Goal: Task Accomplishment & Management: Manage account settings

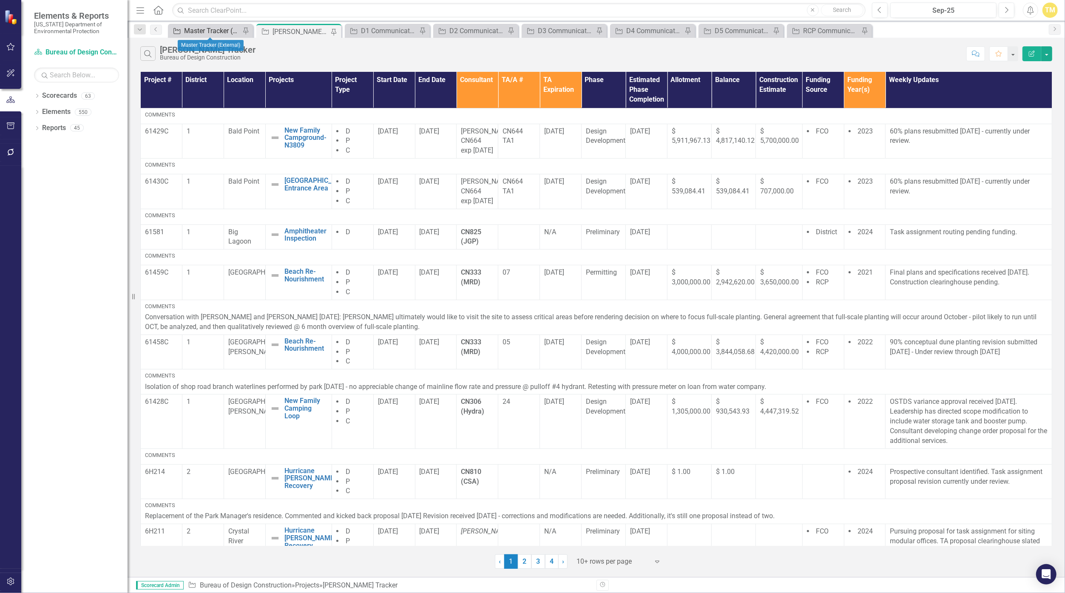
click at [206, 31] on div "Master Tracker (External)" at bounding box center [212, 31] width 56 height 11
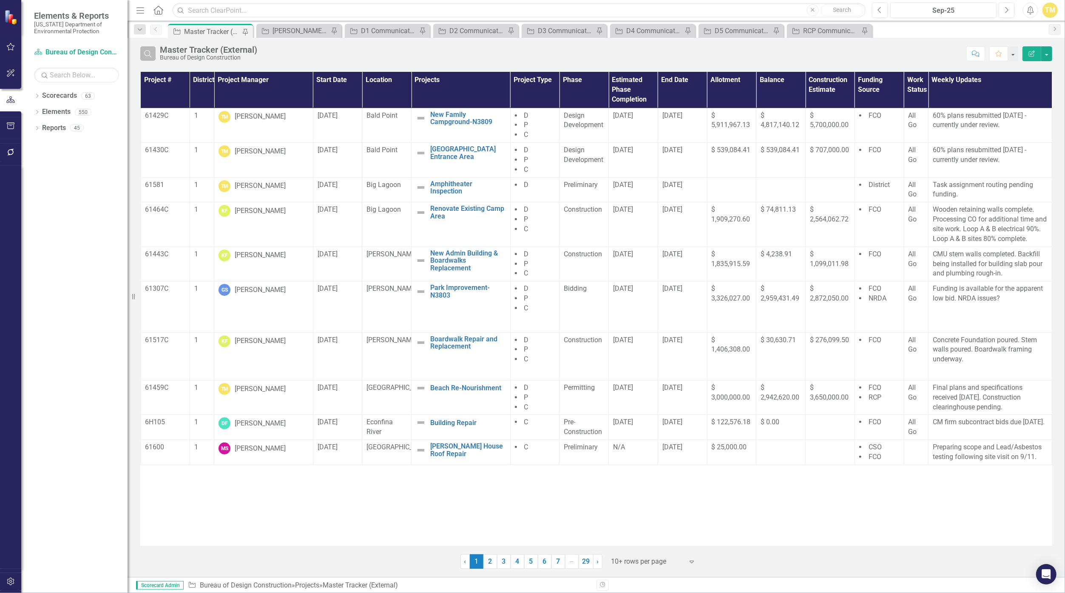
click at [145, 57] on button "Search" at bounding box center [147, 53] width 15 height 14
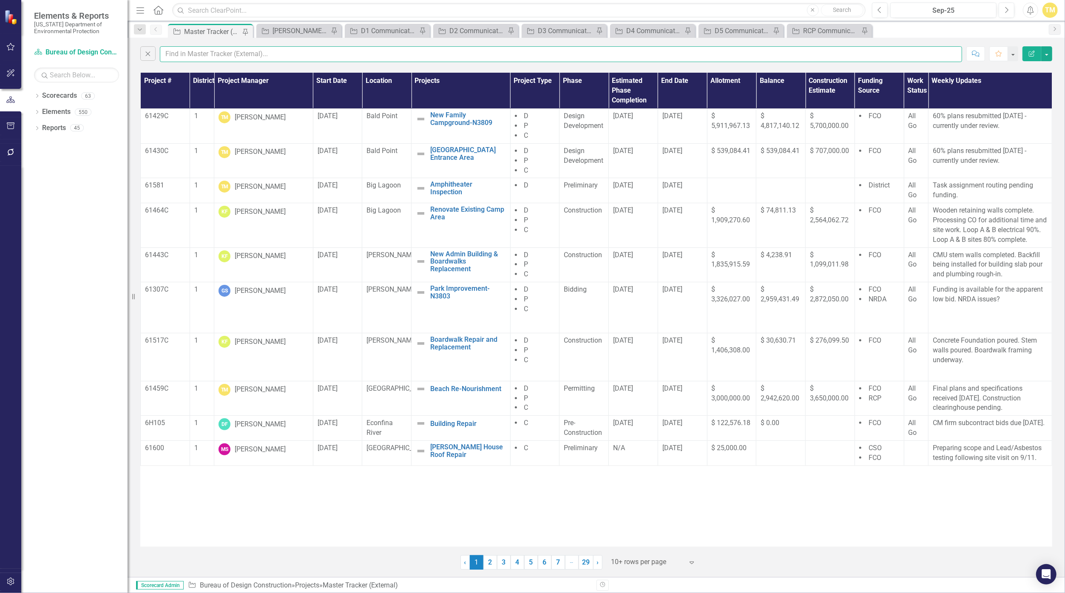
click at [226, 59] on input "text" at bounding box center [561, 54] width 803 height 16
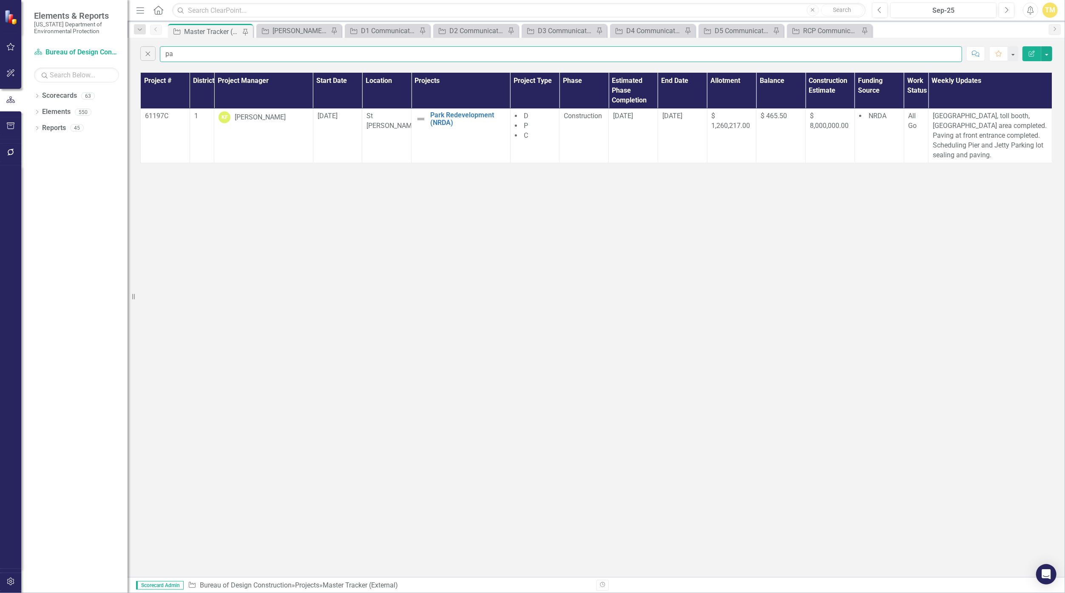
type input "p"
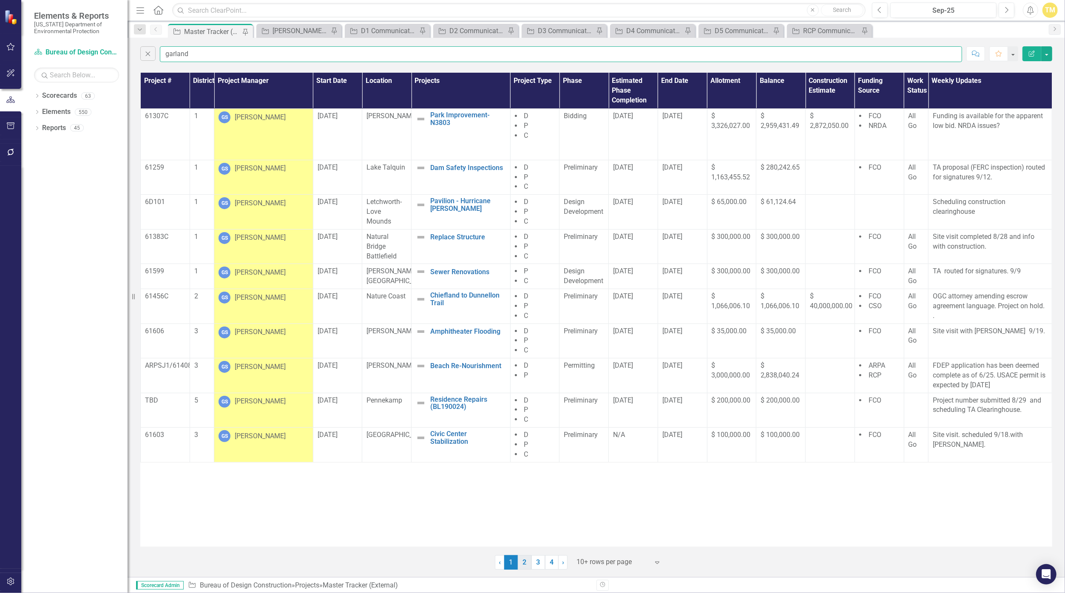
type input "garland"
click at [520, 561] on link "2" at bounding box center [525, 562] width 14 height 14
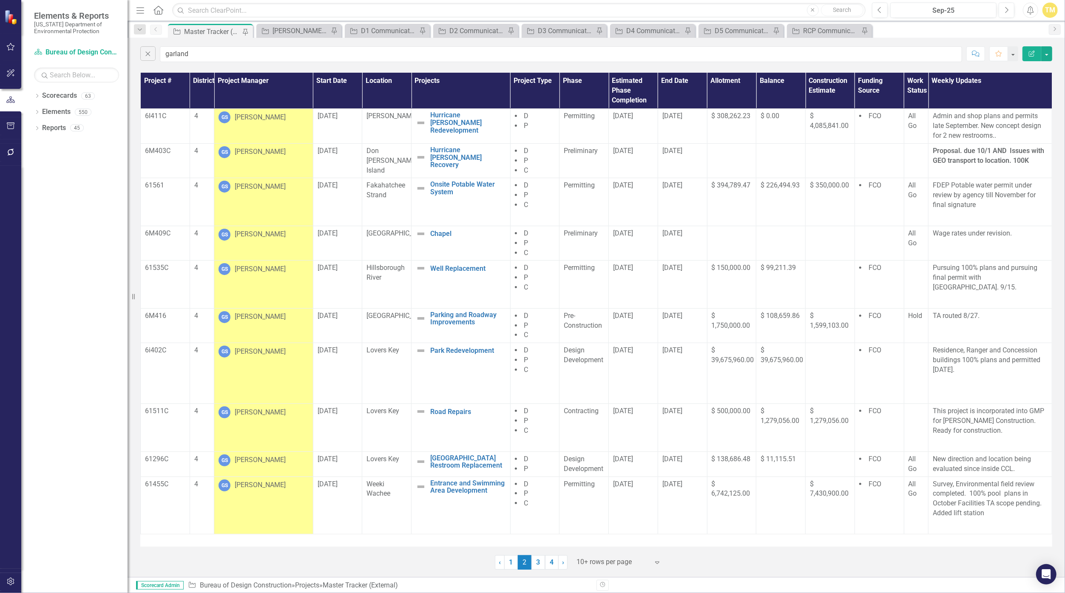
click at [259, 312] on div "[PERSON_NAME]" at bounding box center [260, 317] width 51 height 10
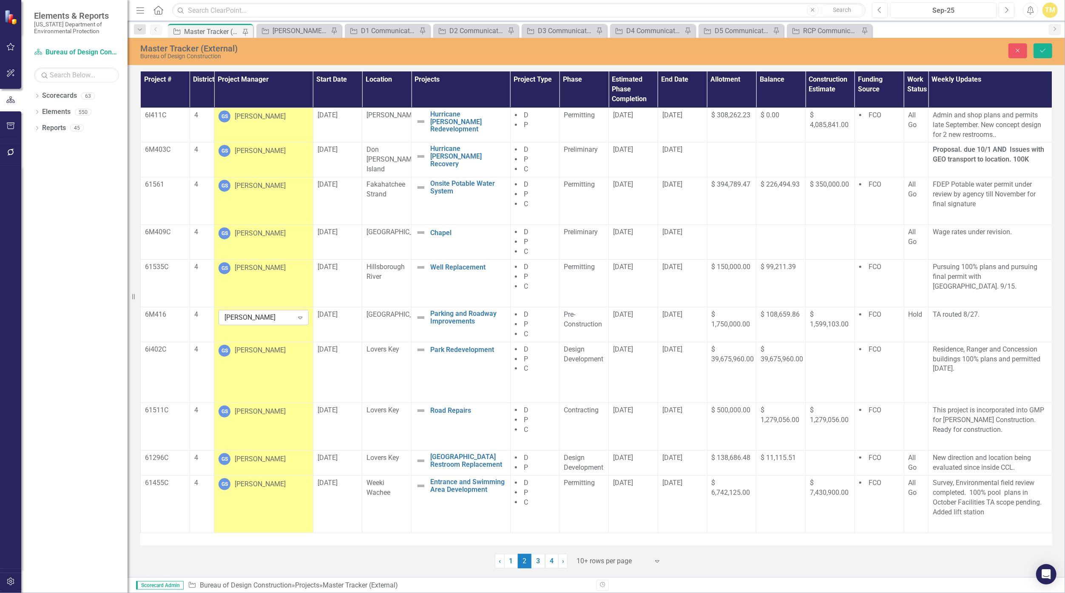
click at [260, 317] on div "[PERSON_NAME]" at bounding box center [259, 318] width 69 height 10
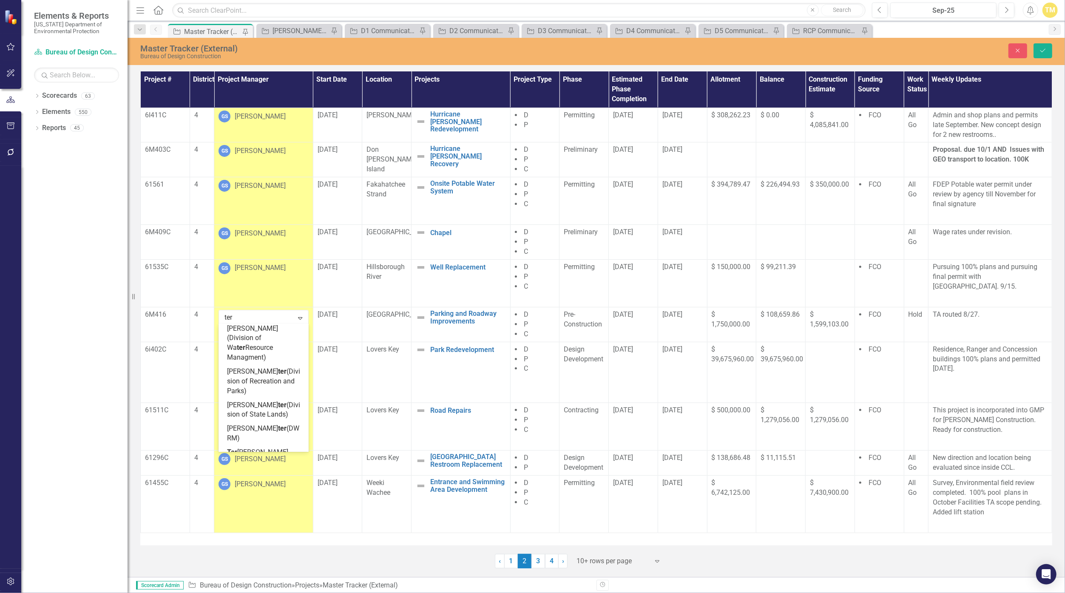
type input "terr"
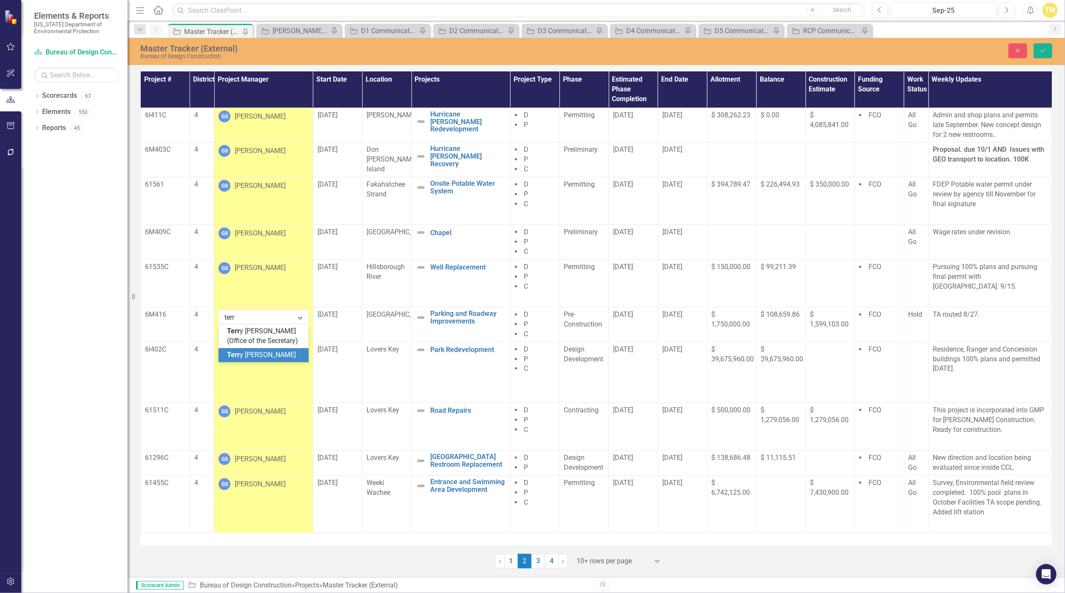
click at [262, 355] on span "Terr y [PERSON_NAME]" at bounding box center [261, 355] width 69 height 8
click at [521, 319] on div "Hold" at bounding box center [916, 315] width 15 height 10
click at [521, 318] on icon "Expand" at bounding box center [918, 319] width 9 height 7
click at [521, 354] on div "All Go" at bounding box center [944, 359] width 54 height 10
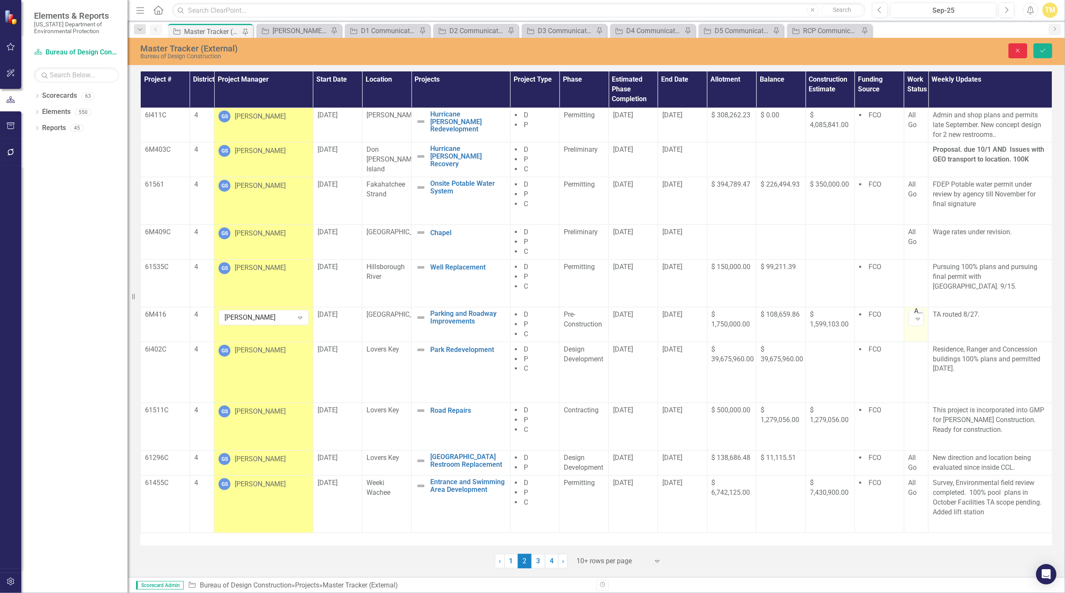
click at [521, 49] on button "Close" at bounding box center [1018, 50] width 19 height 15
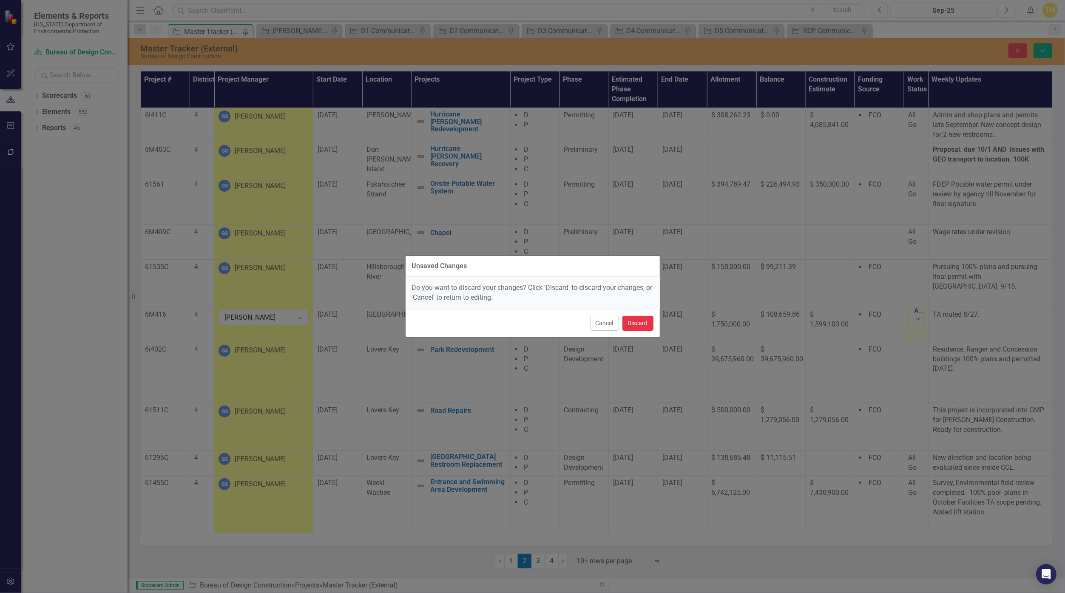
click at [521, 327] on button "Discard" at bounding box center [638, 323] width 31 height 15
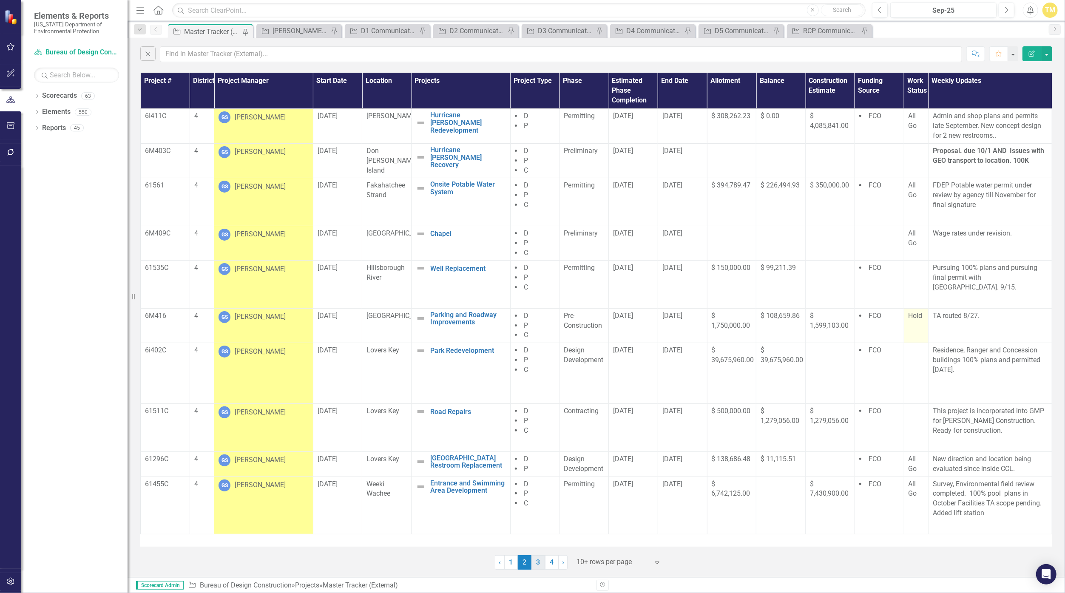
click at [521, 560] on link "3" at bounding box center [539, 562] width 14 height 14
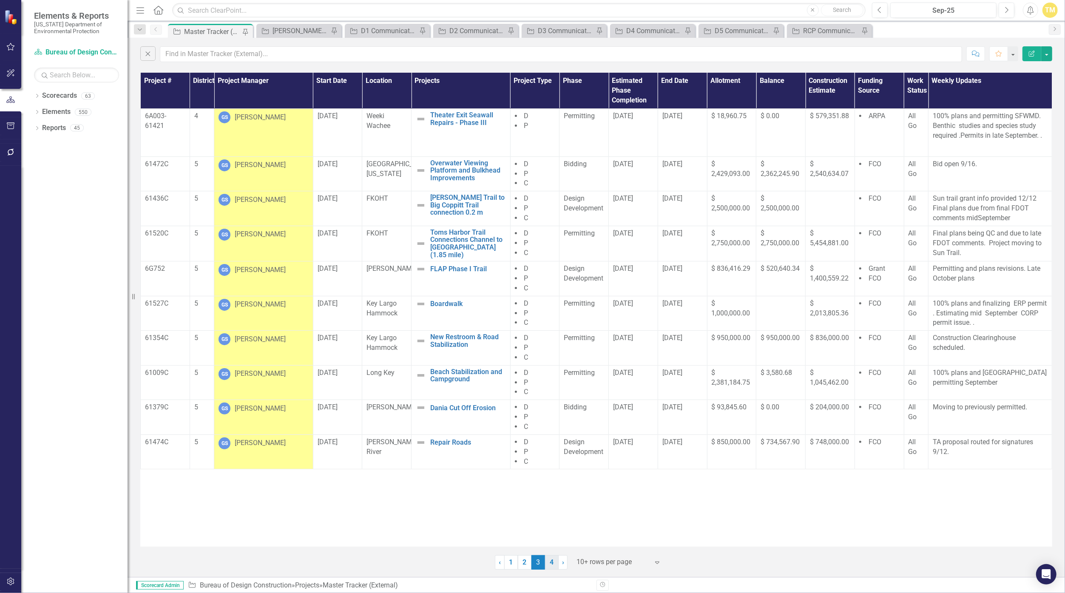
click at [521, 565] on link "4" at bounding box center [552, 562] width 14 height 14
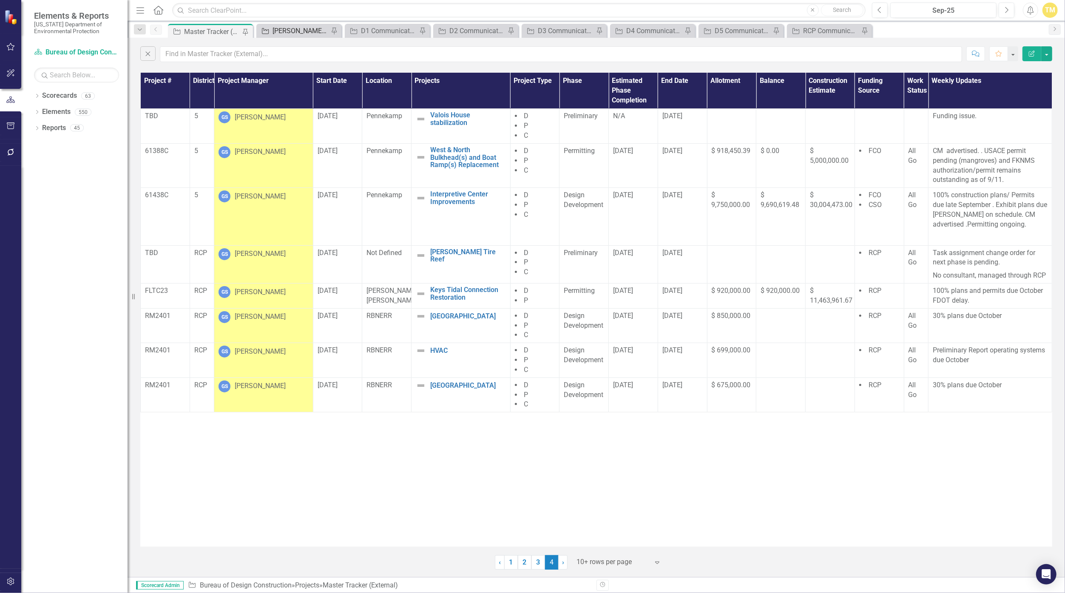
click at [282, 31] on div "[PERSON_NAME] Tracker" at bounding box center [301, 31] width 56 height 11
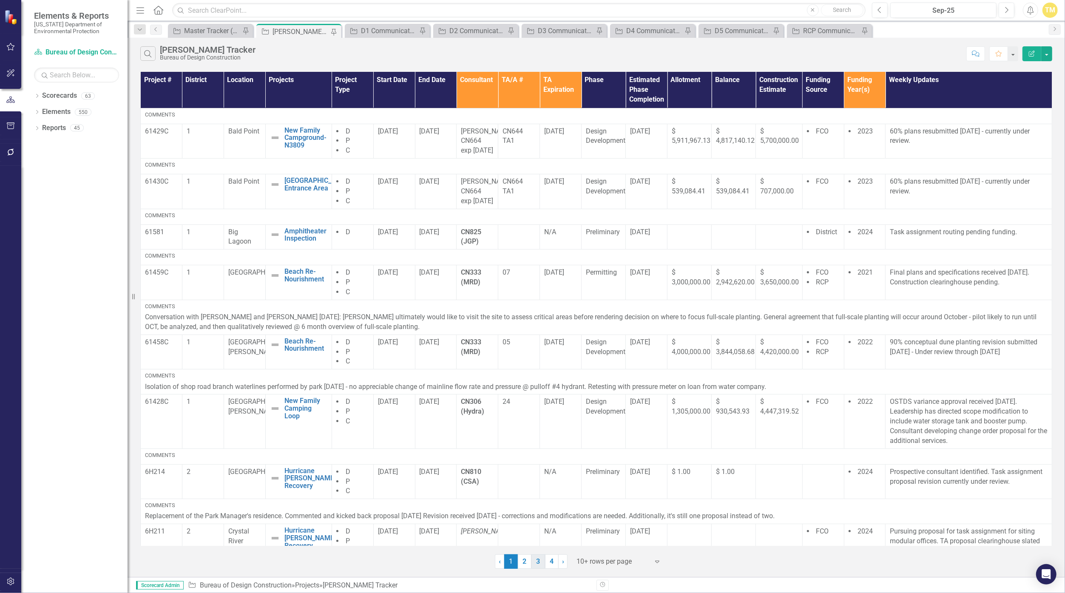
click at [521, 560] on link "3" at bounding box center [539, 562] width 14 height 14
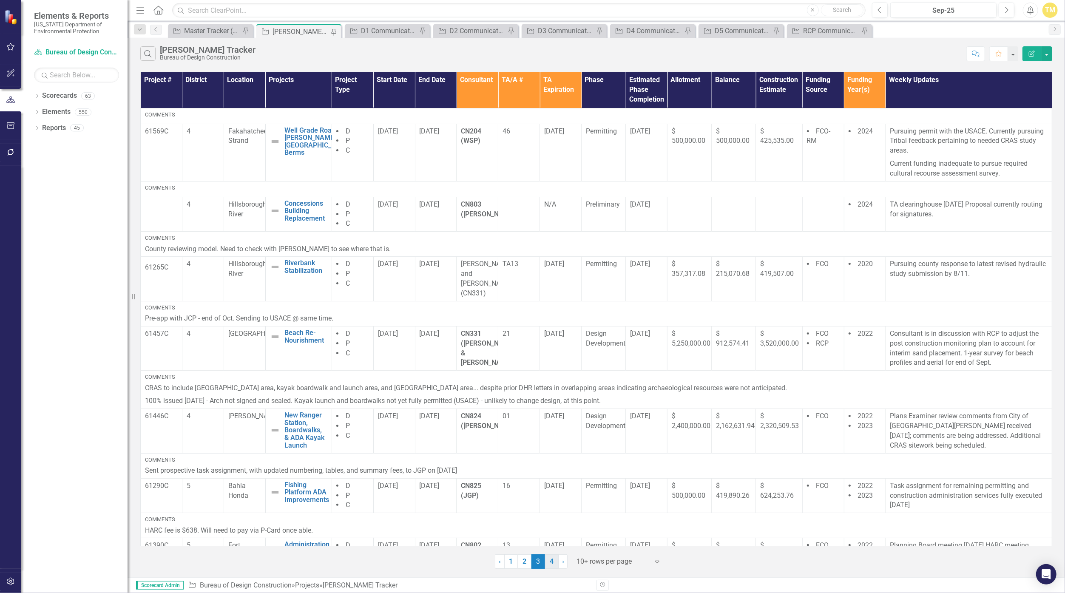
click at [521, 562] on link "4" at bounding box center [552, 562] width 14 height 14
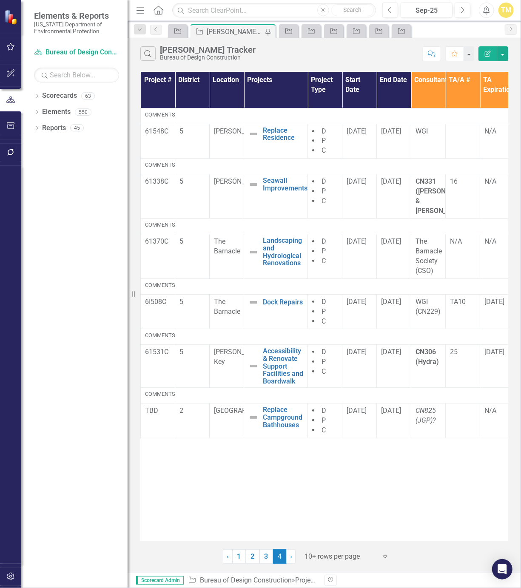
click at [41, 319] on div "Dropdown Scorecards 63 Dropdown [US_STATE] Department of Environmental Protecti…" at bounding box center [74, 338] width 106 height 499
